Goal: Task Accomplishment & Management: Use online tool/utility

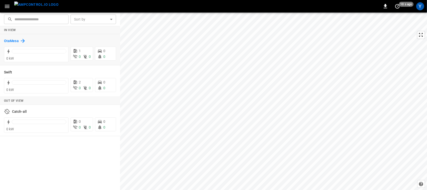
click at [16, 39] on h6 "OtaMesa" at bounding box center [11, 41] width 15 height 6
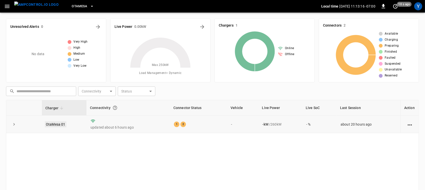
click at [56, 121] on link "OtaMesa 01" at bounding box center [56, 124] width 22 height 6
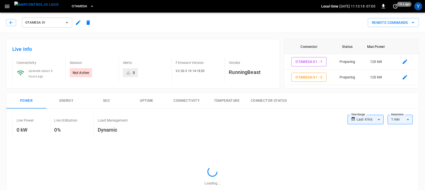
click at [56, 121] on p "Live Utilization" at bounding box center [65, 120] width 23 height 5
click at [402, 23] on button "Remote Commands" at bounding box center [392, 22] width 51 height 9
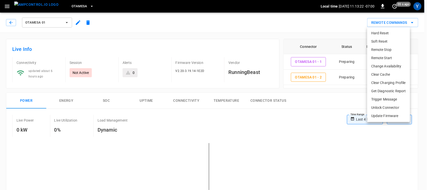
click at [386, 59] on li "Remote Start" at bounding box center [388, 58] width 43 height 8
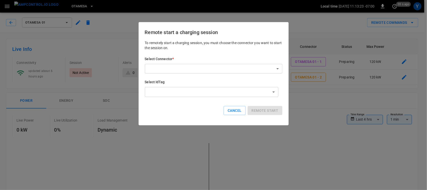
click at [239, 77] on div "To remotely start a charging session, you must choose the connector you want to…" at bounding box center [214, 81] width 138 height 83
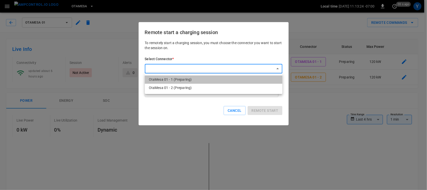
click at [222, 81] on li "OtaMesa 01 - 1 (Preparing)" at bounding box center [214, 79] width 138 height 8
type input "**********"
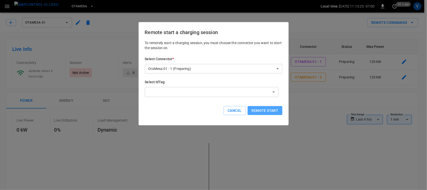
click at [261, 113] on button "Remote start" at bounding box center [265, 110] width 35 height 9
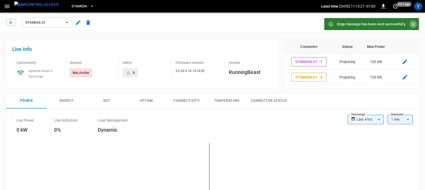
click at [414, 23] on icon "Close" at bounding box center [412, 24] width 5 height 5
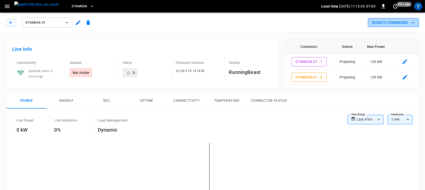
click at [402, 23] on button "Remote Commands" at bounding box center [392, 22] width 51 height 9
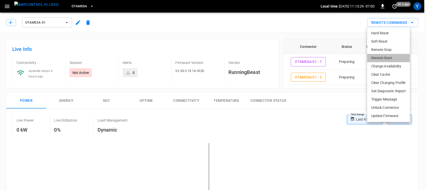
click at [381, 61] on li "Remote Start" at bounding box center [388, 58] width 43 height 8
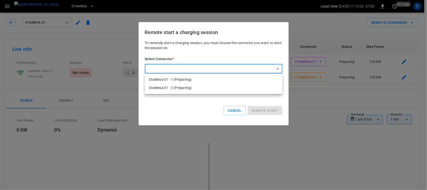
click at [256, 90] on li "OtaMesa 01 - 2 (Preparing)" at bounding box center [214, 88] width 138 height 8
type input "**********"
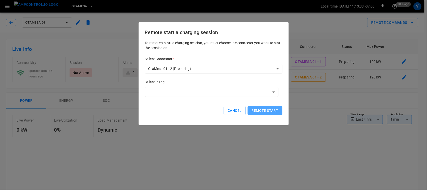
click at [266, 109] on button "Remote start" at bounding box center [265, 110] width 35 height 9
